Goal: Find specific page/section: Find specific page/section

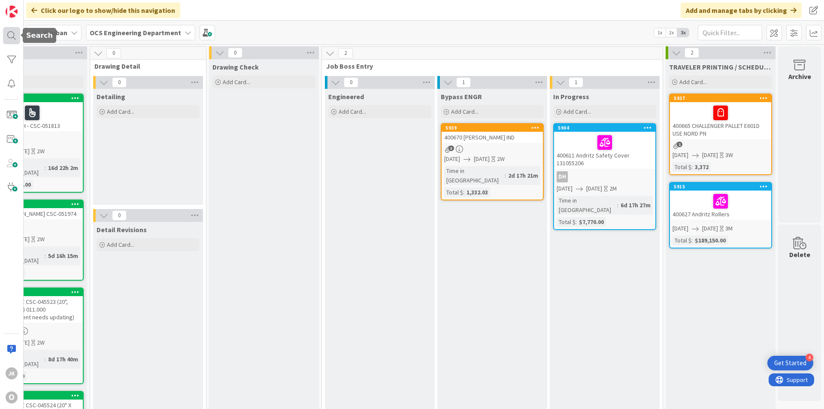
click at [5, 33] on div at bounding box center [11, 35] width 17 height 17
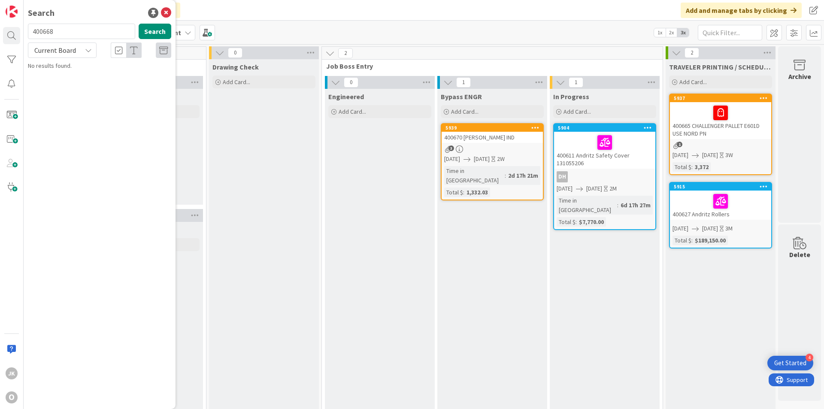
type input "400668"
click at [113, 73] on span "[PERSON_NAME] E602D" at bounding box center [111, 76] width 58 height 8
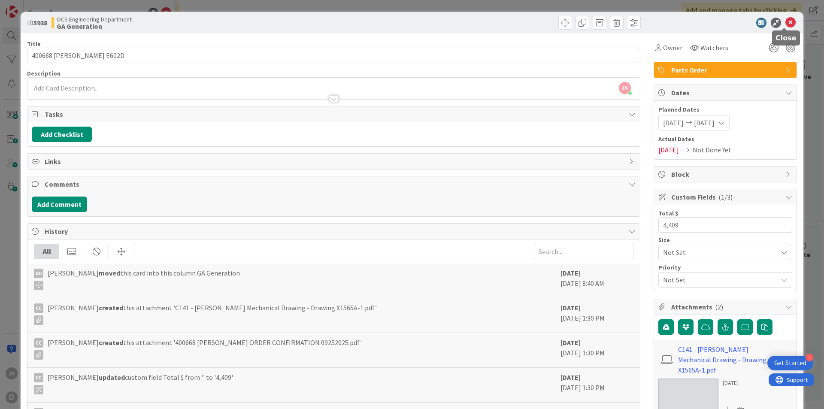
click at [788, 22] on icon at bounding box center [791, 23] width 10 height 10
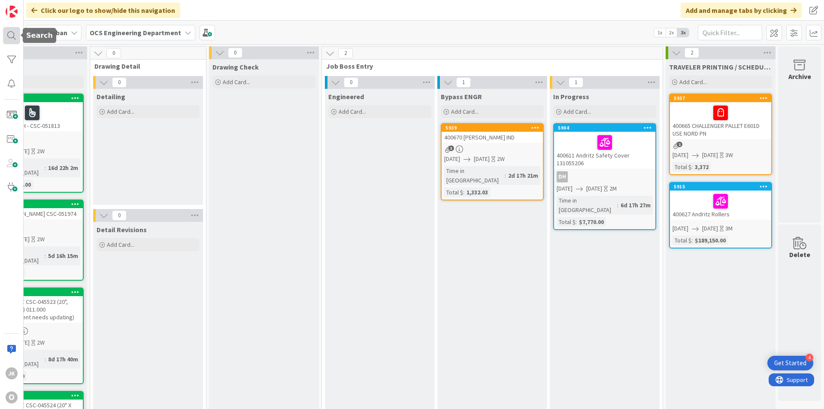
click at [8, 37] on div at bounding box center [11, 35] width 17 height 17
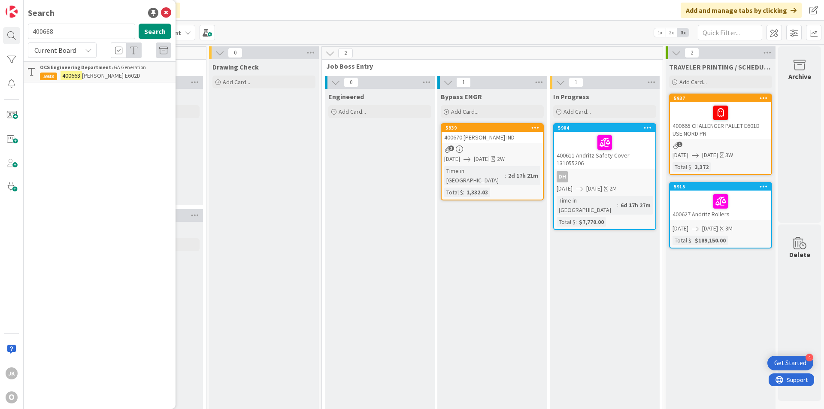
click at [85, 54] on div "Current Board" at bounding box center [62, 50] width 69 height 15
click at [59, 89] on span "All Boards" at bounding box center [77, 85] width 89 height 13
click at [134, 77] on span "[PERSON_NAME] E602D" at bounding box center [111, 76] width 58 height 8
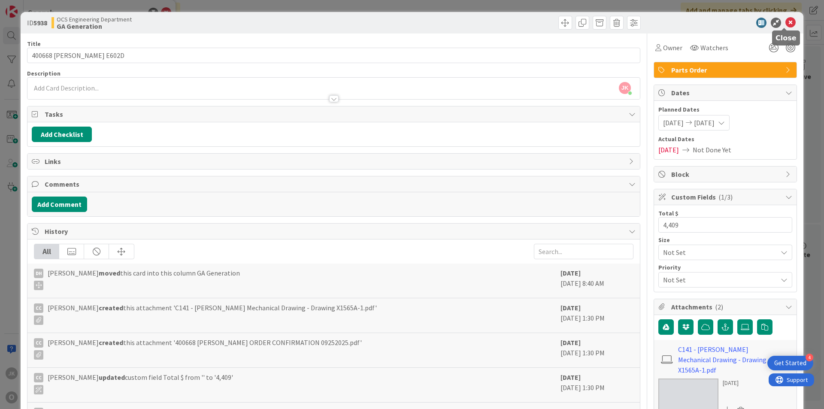
click at [786, 22] on icon at bounding box center [791, 23] width 10 height 10
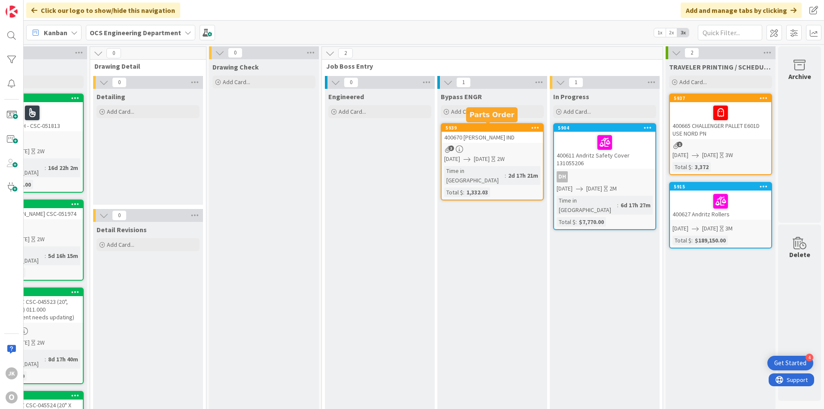
click at [483, 133] on div "400670 [PERSON_NAME] IND" at bounding box center [492, 137] width 101 height 11
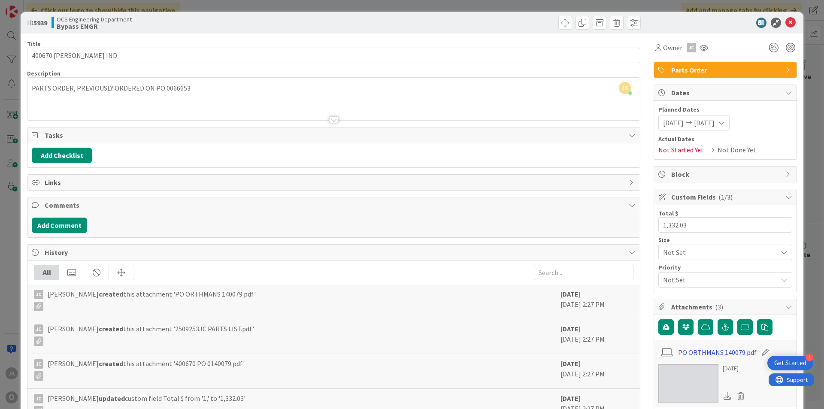
click at [703, 356] on link "PO ORTHMANS 140079.pdf" at bounding box center [717, 352] width 79 height 10
click at [786, 20] on icon at bounding box center [791, 23] width 10 height 10
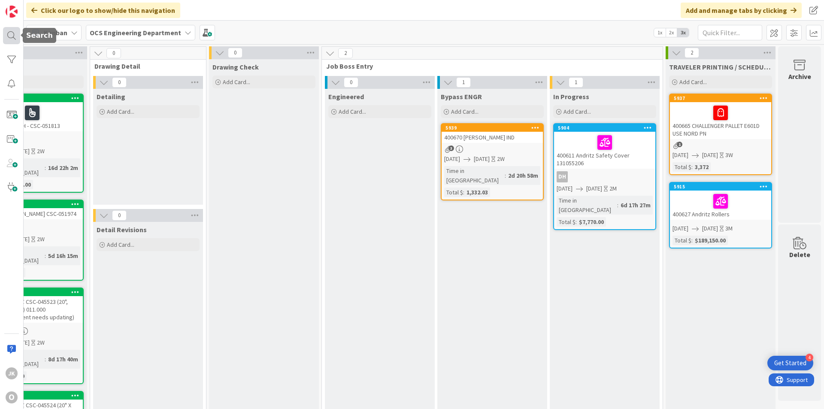
click at [8, 34] on div at bounding box center [11, 35] width 17 height 17
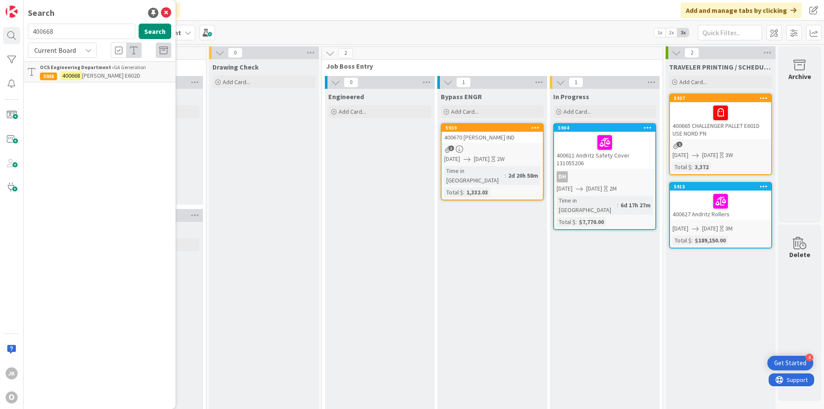
click at [84, 77] on span "[PERSON_NAME] E602D" at bounding box center [111, 76] width 58 height 8
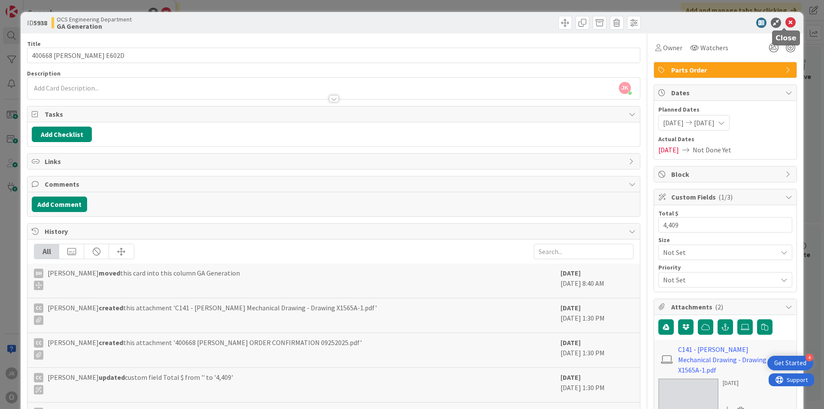
click at [786, 21] on icon at bounding box center [791, 23] width 10 height 10
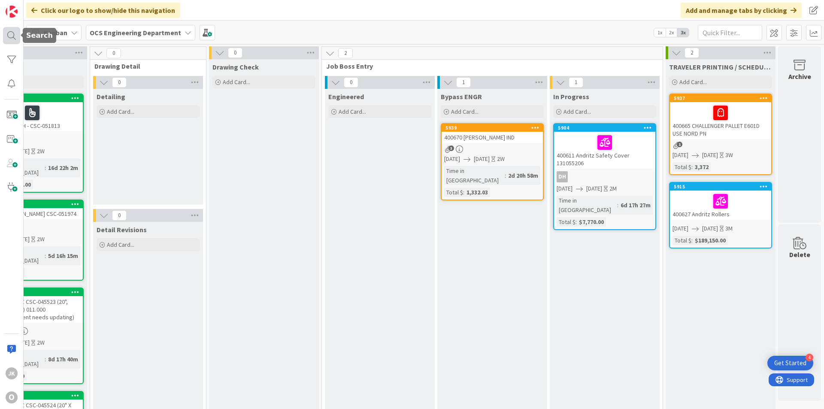
click at [10, 43] on div at bounding box center [11, 35] width 17 height 17
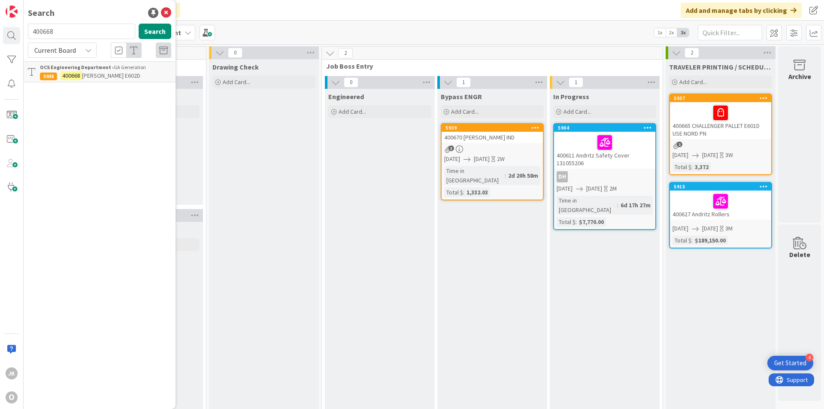
click at [106, 78] on span "[PERSON_NAME] E602D" at bounding box center [111, 76] width 58 height 8
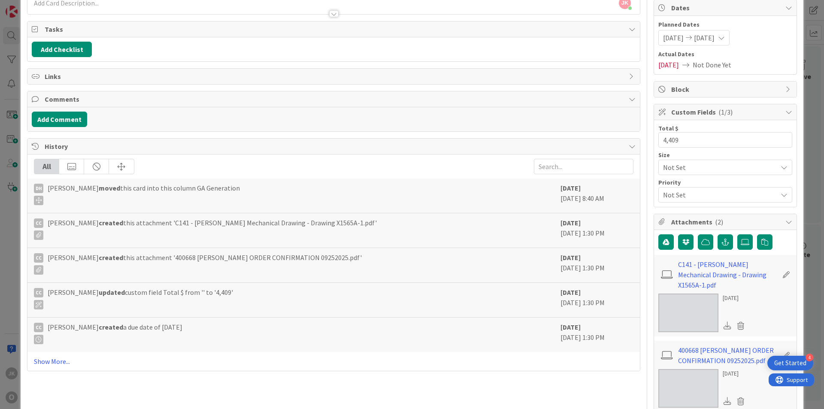
scroll to position [86, 0]
click at [312, 222] on span "[PERSON_NAME] created this attachment 'C141 - [PERSON_NAME] Mechanical Drawing …" at bounding box center [212, 228] width 329 height 22
click at [351, 245] on div "CC [PERSON_NAME] created this attachment 'C141 - [PERSON_NAME] Mechanical Drawi…" at bounding box center [333, 230] width 613 height 35
